Goal: Transaction & Acquisition: Book appointment/travel/reservation

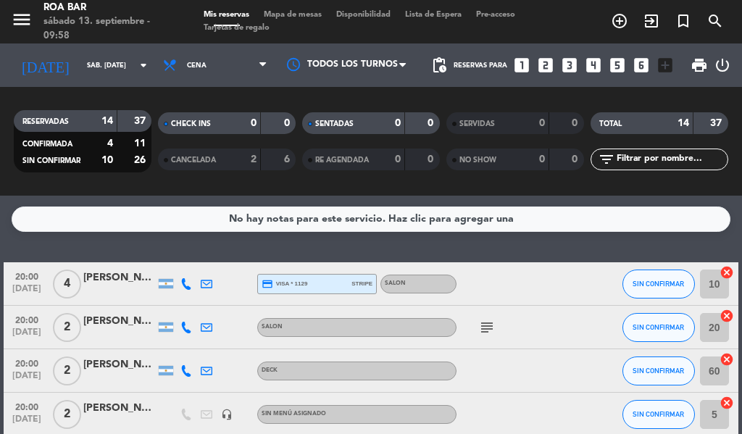
click at [543, 62] on icon "looks_two" at bounding box center [545, 65] width 19 height 19
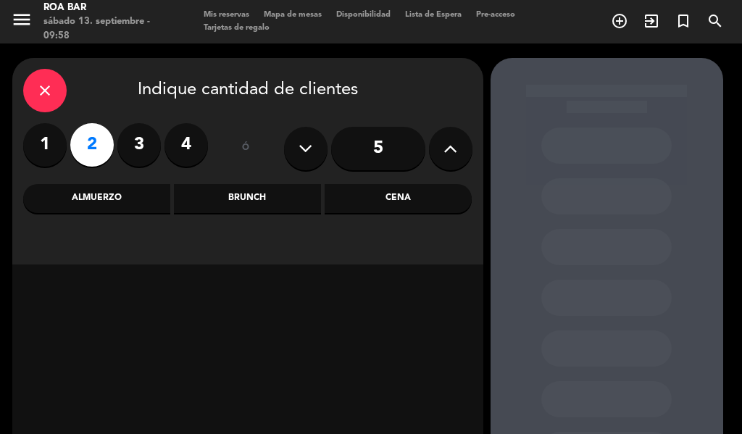
click at [384, 193] on div "Cena" at bounding box center [397, 198] width 147 height 29
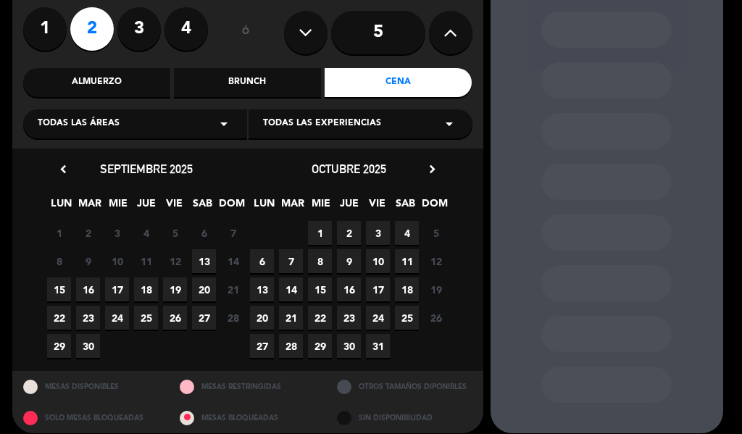
scroll to position [129, 0]
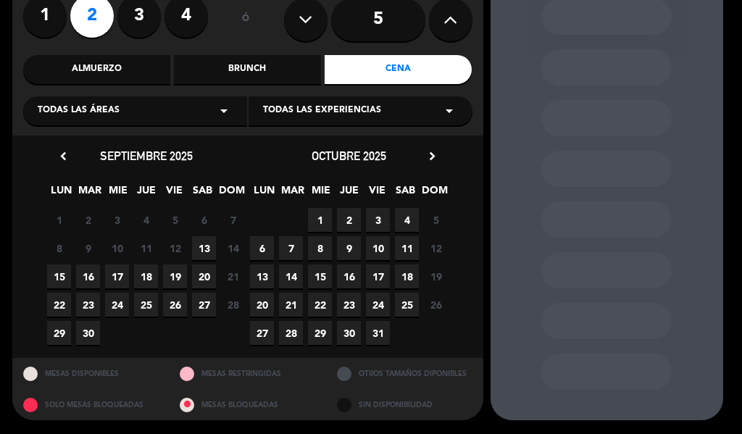
click at [198, 240] on span "13" at bounding box center [204, 248] width 24 height 24
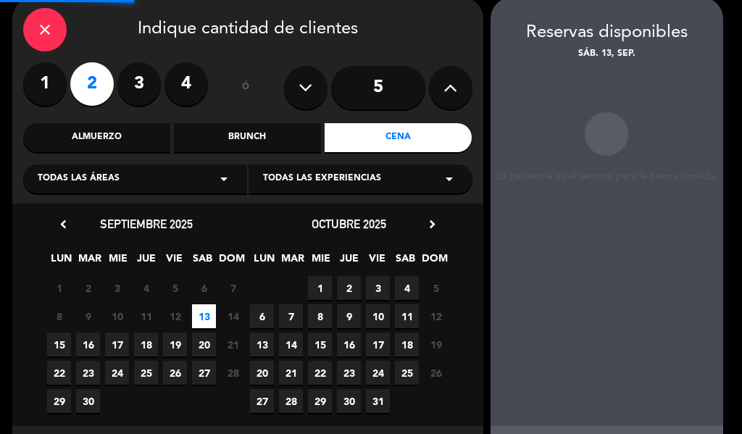
scroll to position [58, 0]
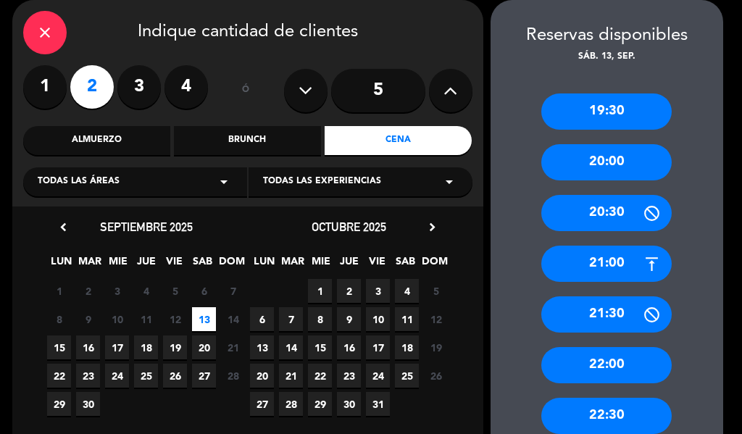
click at [601, 165] on div "20:00" at bounding box center [606, 162] width 130 height 36
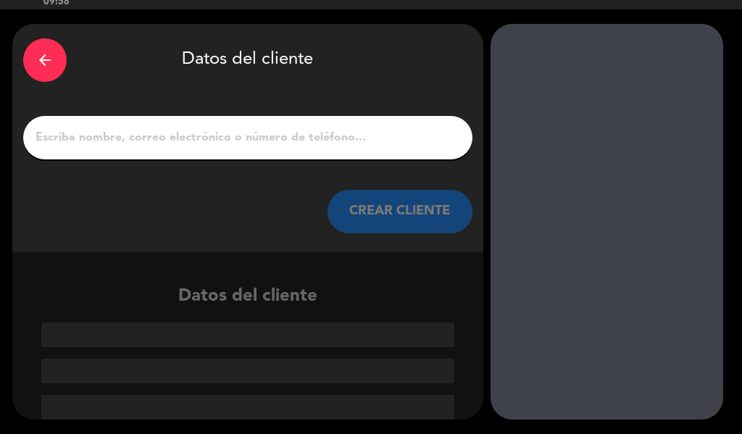
scroll to position [34, 0]
click at [278, 139] on input "1" at bounding box center [247, 137] width 427 height 20
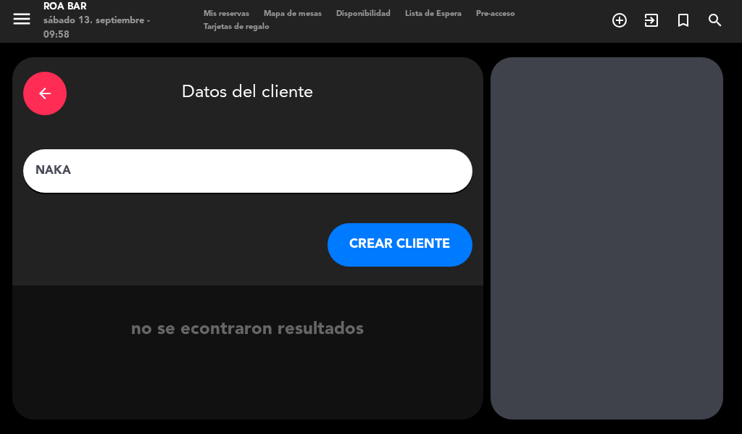
type input "NAKA"
click at [395, 240] on button "CREAR CLIENTE" at bounding box center [399, 244] width 145 height 43
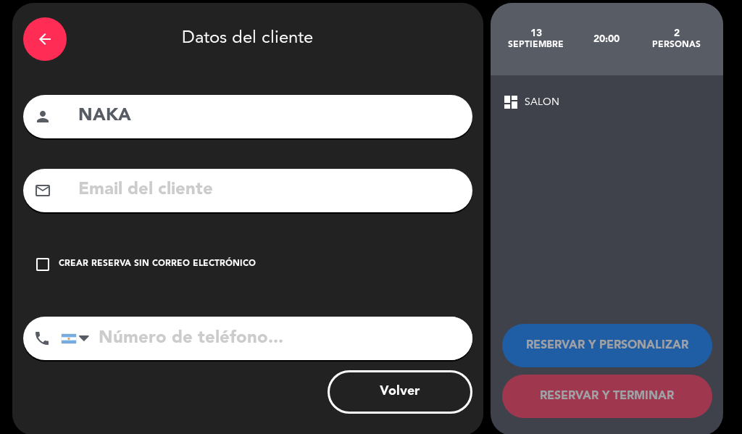
scroll to position [71, 0]
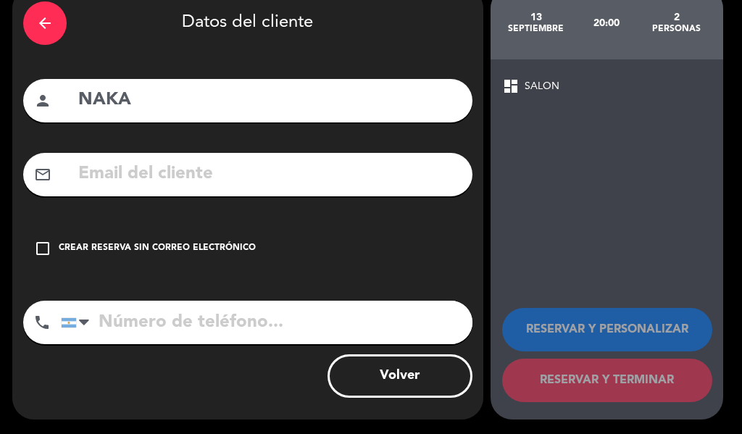
click at [67, 248] on div "Crear reserva sin correo electrónico" at bounding box center [157, 248] width 197 height 14
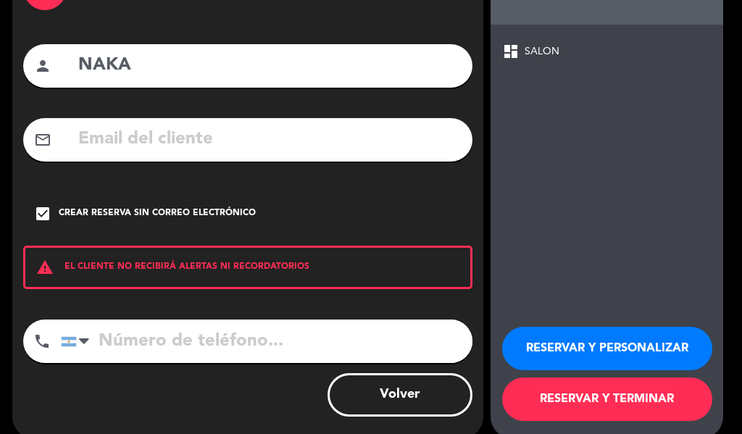
scroll to position [125, 0]
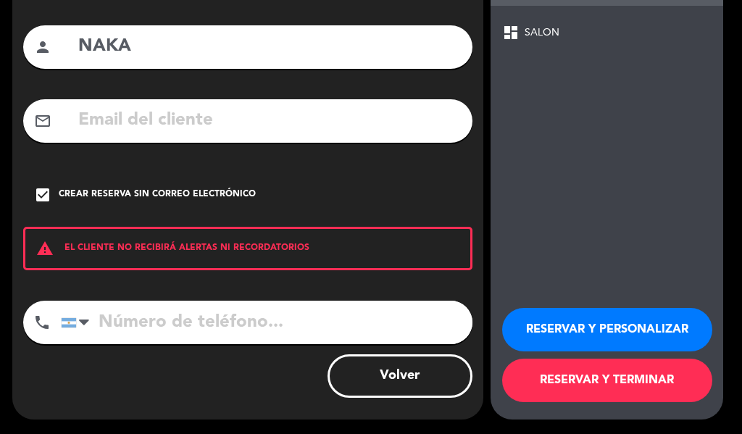
click at [622, 332] on button "RESERVAR Y PERSONALIZAR" at bounding box center [607, 329] width 210 height 43
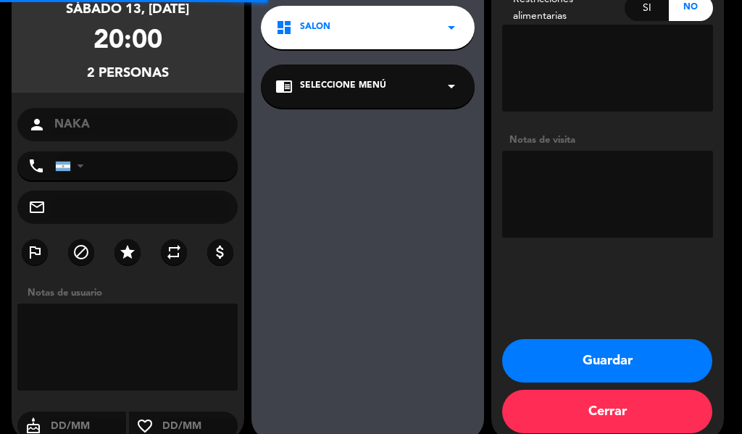
scroll to position [58, 0]
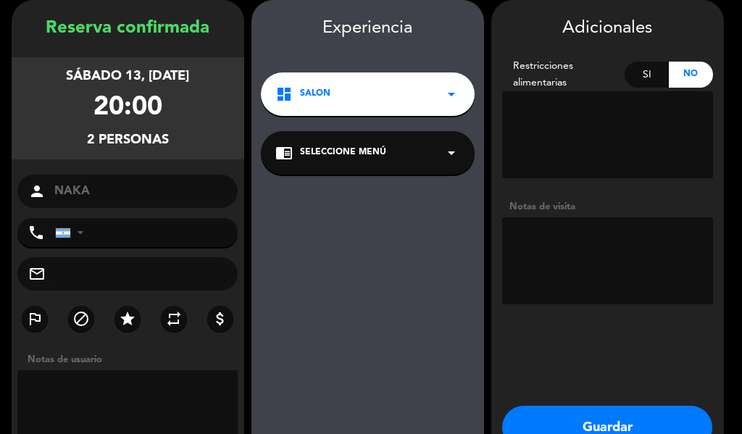
click at [599, 266] on textarea at bounding box center [607, 260] width 211 height 87
type textarea "R"
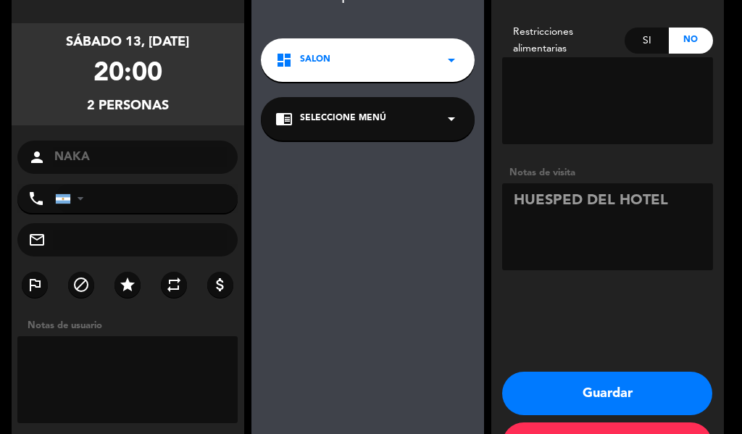
scroll to position [146, 0]
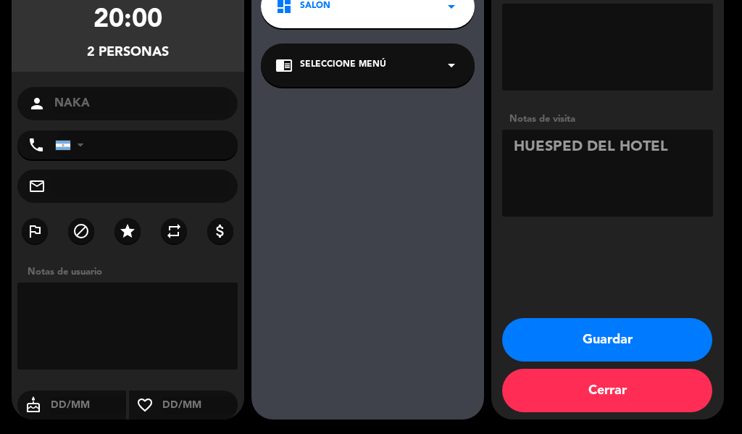
type textarea "HUESPED DEL HOTEL"
click at [621, 329] on button "Guardar" at bounding box center [607, 339] width 210 height 43
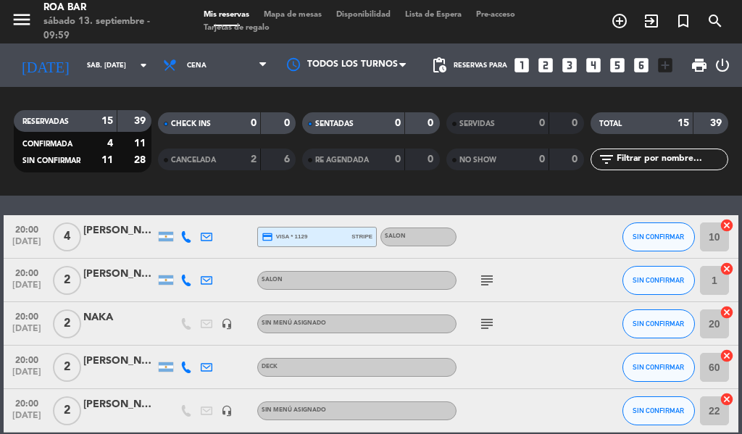
scroll to position [34, 0]
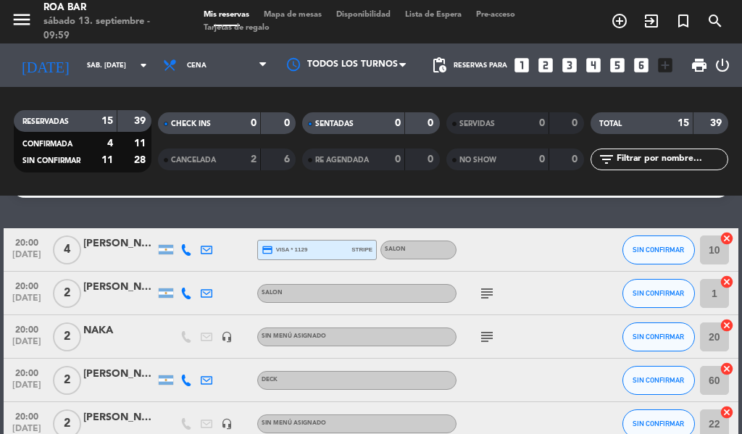
click at [486, 334] on icon "subject" at bounding box center [486, 336] width 17 height 17
click at [582, 324] on div at bounding box center [597, 336] width 39 height 43
click at [217, 73] on span "Cena" at bounding box center [215, 65] width 119 height 32
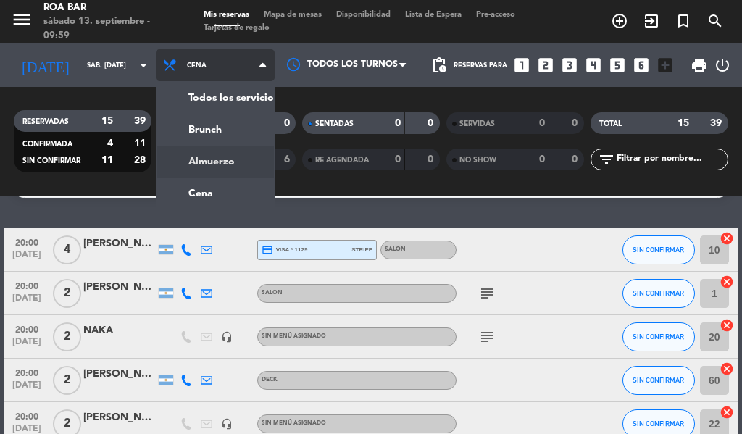
click at [196, 167] on div "menu ROA BAR sábado 13. septiembre - 09:59 Mis reservas Mapa de mesas Disponibi…" at bounding box center [371, 98] width 742 height 196
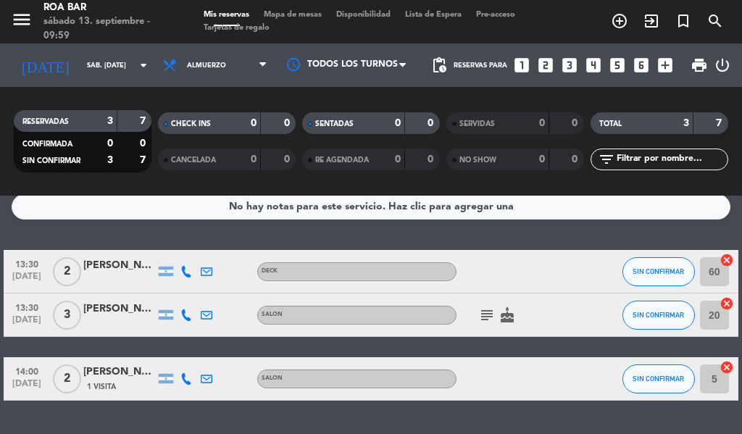
scroll to position [0, 0]
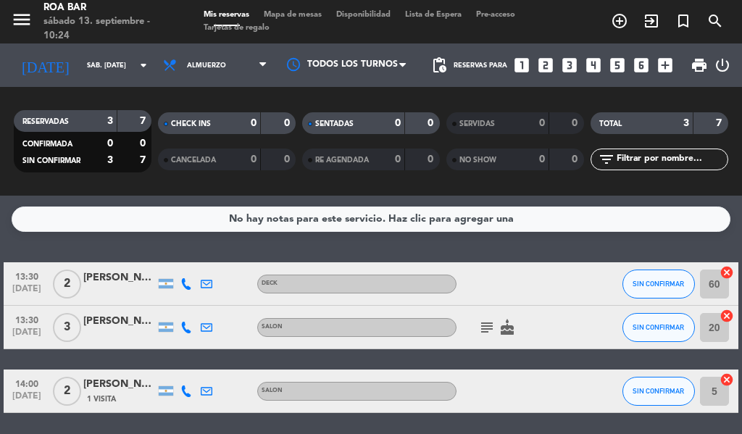
drag, startPoint x: 441, startPoint y: 293, endPoint x: 450, endPoint y: 287, distance: 10.4
click at [442, 293] on div "13:30 [DATE] 2 [PERSON_NAME] DECK SIN CONFIRMAR 60 cancel" at bounding box center [371, 283] width 734 height 43
